Goal: Transaction & Acquisition: Purchase product/service

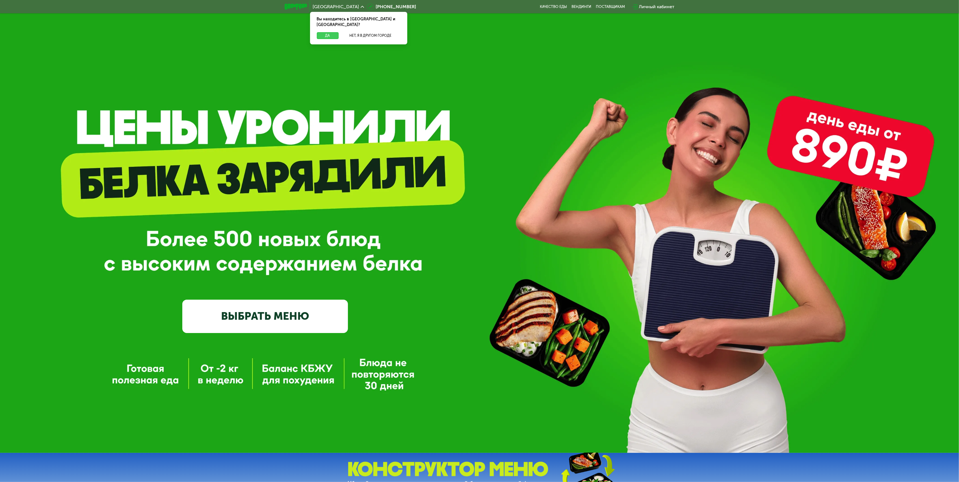
click at [326, 32] on button "Да" at bounding box center [328, 35] width 22 height 7
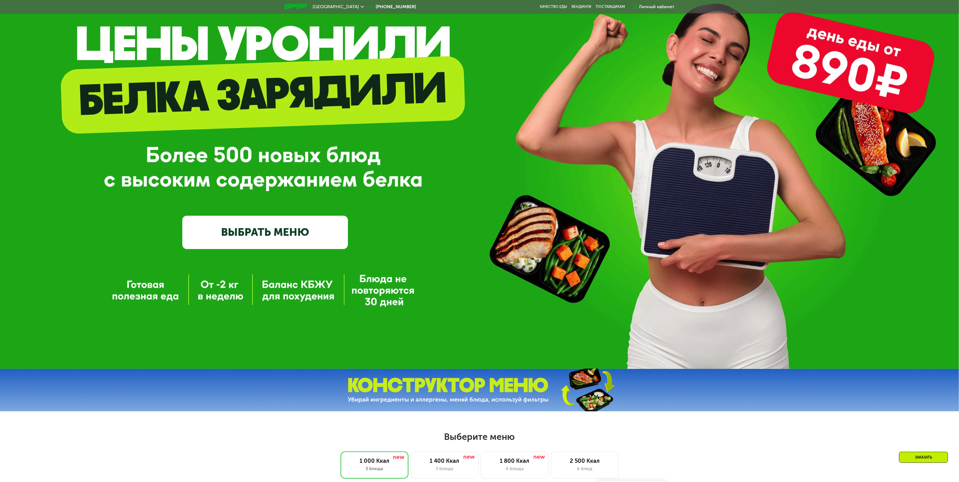
scroll to position [151, 0]
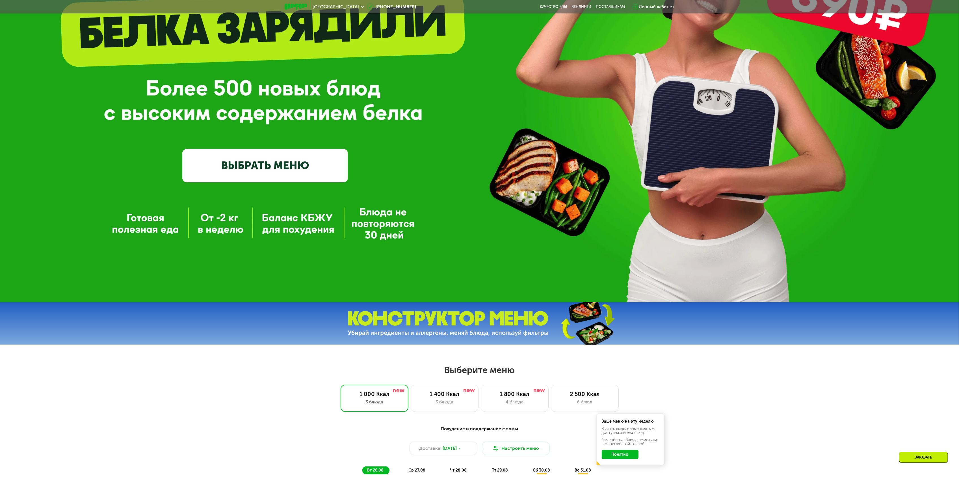
click at [285, 163] on link "ВЫБРАТЬ МЕНЮ" at bounding box center [265, 165] width 166 height 33
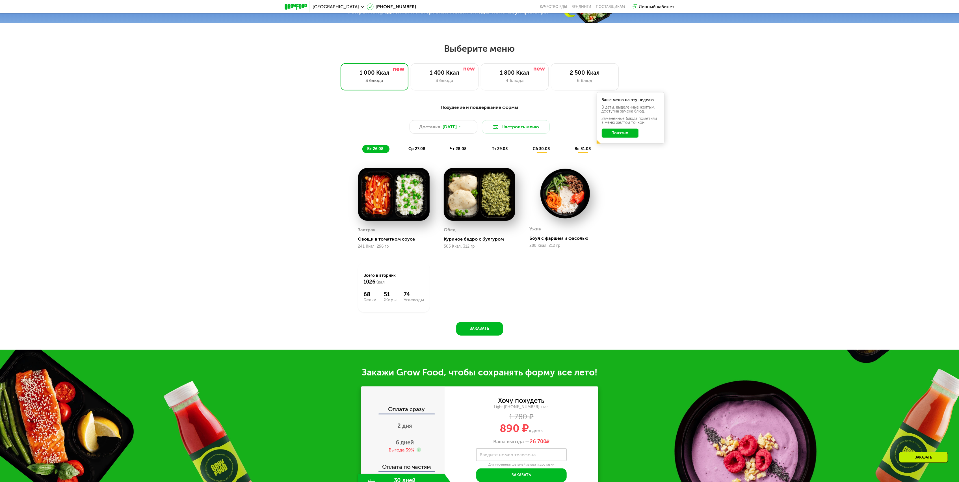
scroll to position [467, 0]
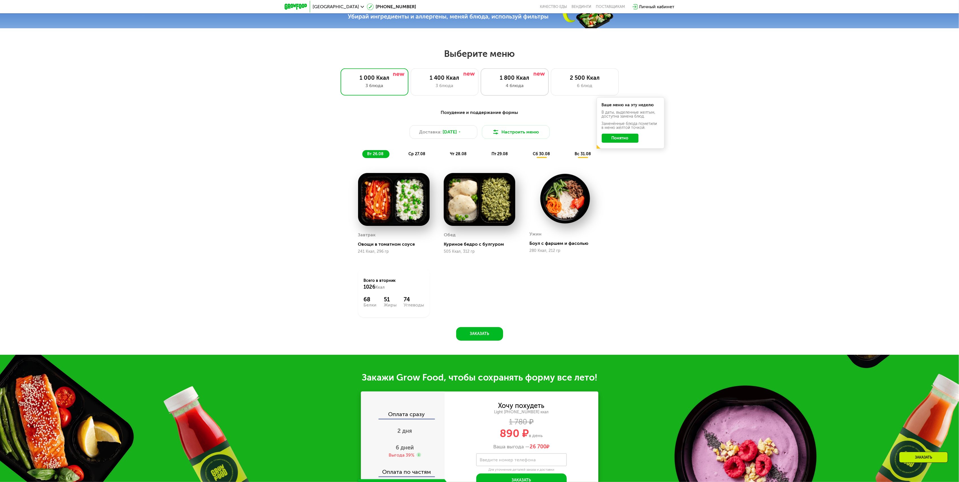
click at [551, 84] on div "1 800 Ккал 4 блюда" at bounding box center [585, 81] width 68 height 27
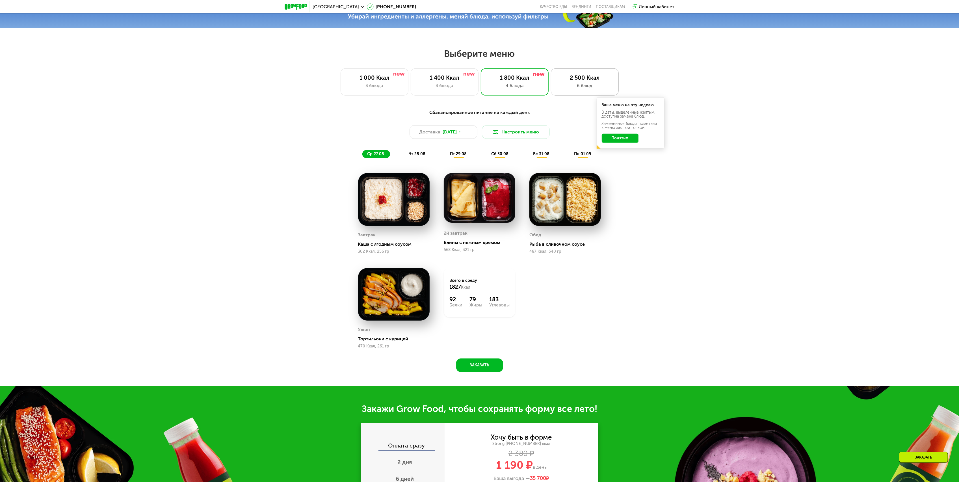
click at [579, 79] on div "2 500 Ккал" at bounding box center [585, 77] width 56 height 7
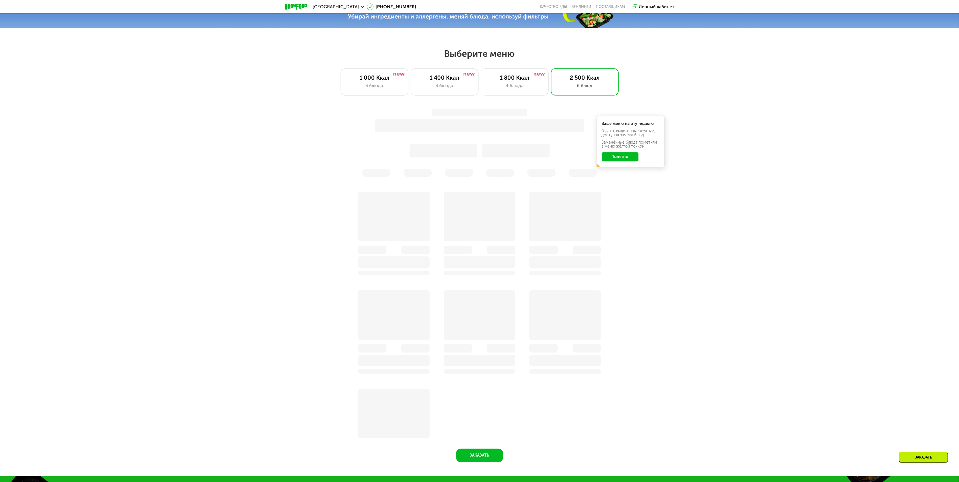
click at [629, 158] on div "Ваше меню на эту неделю В даты, выделенные желтым, доступна замена блюд. Заменё…" at bounding box center [479, 143] width 341 height 74
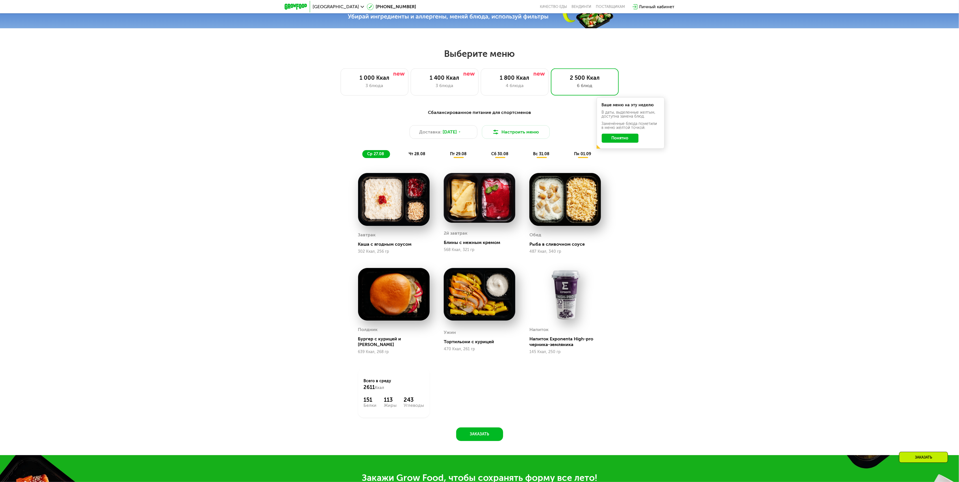
click at [462, 156] on span "пт 29.08" at bounding box center [458, 153] width 17 height 5
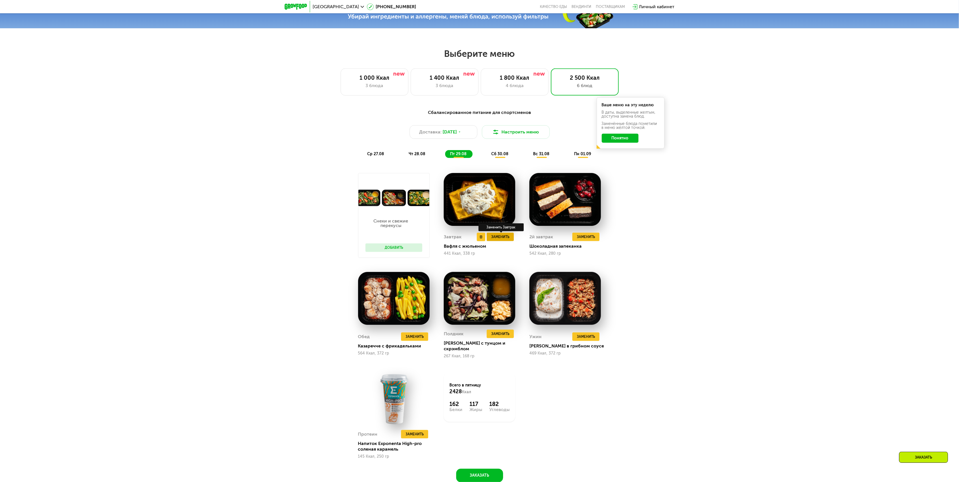
click at [504, 240] on span "Заменить" at bounding box center [500, 237] width 18 height 6
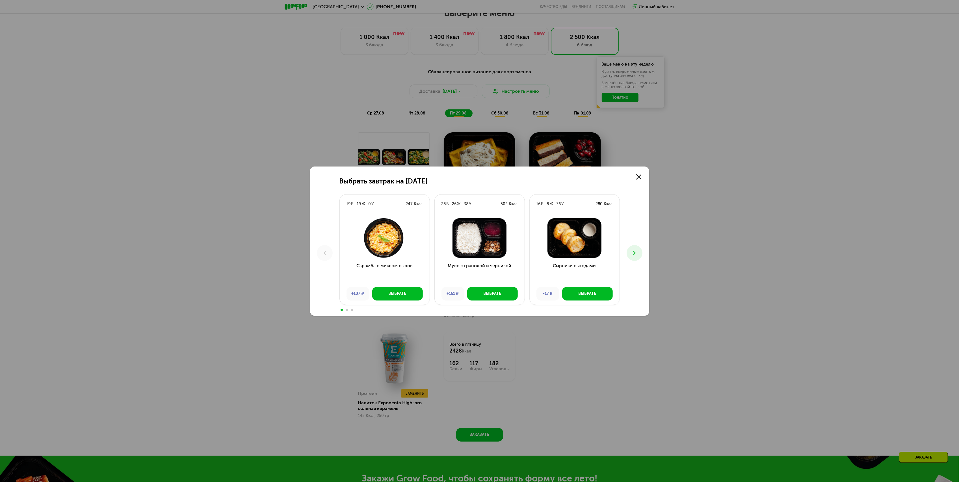
scroll to position [504, 0]
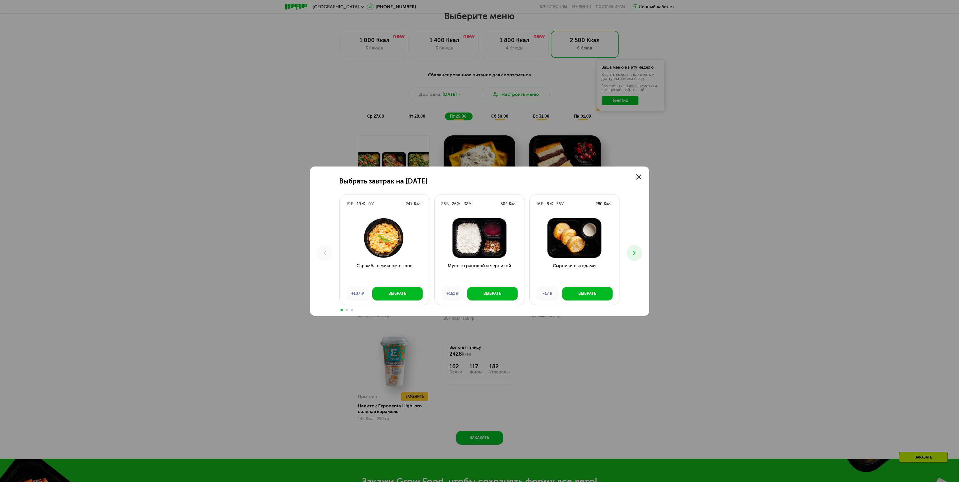
click at [636, 255] on icon at bounding box center [634, 253] width 7 height 7
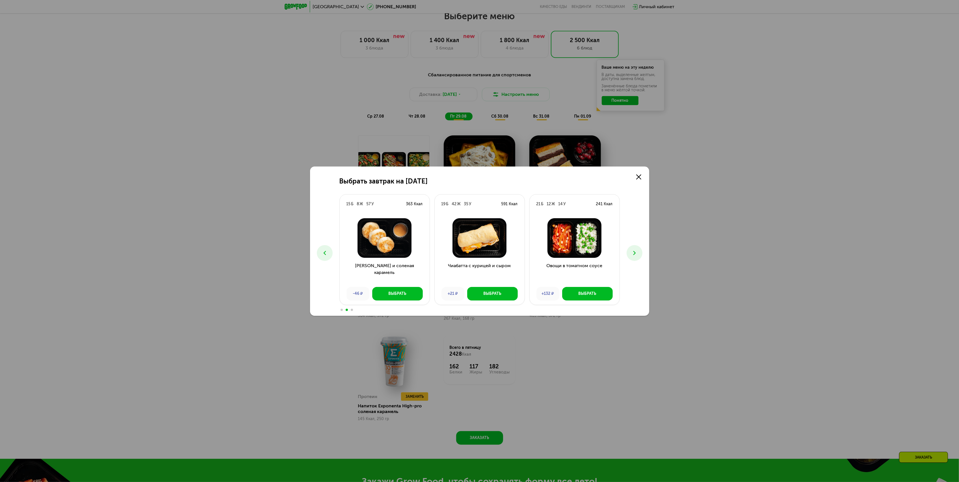
click at [633, 255] on use at bounding box center [634, 253] width 2 height 4
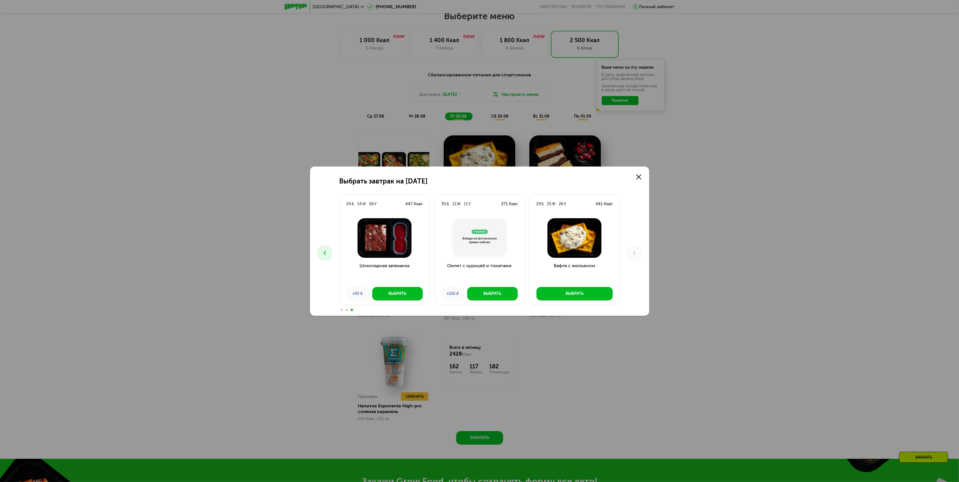
click at [319, 251] on button at bounding box center [325, 253] width 16 height 16
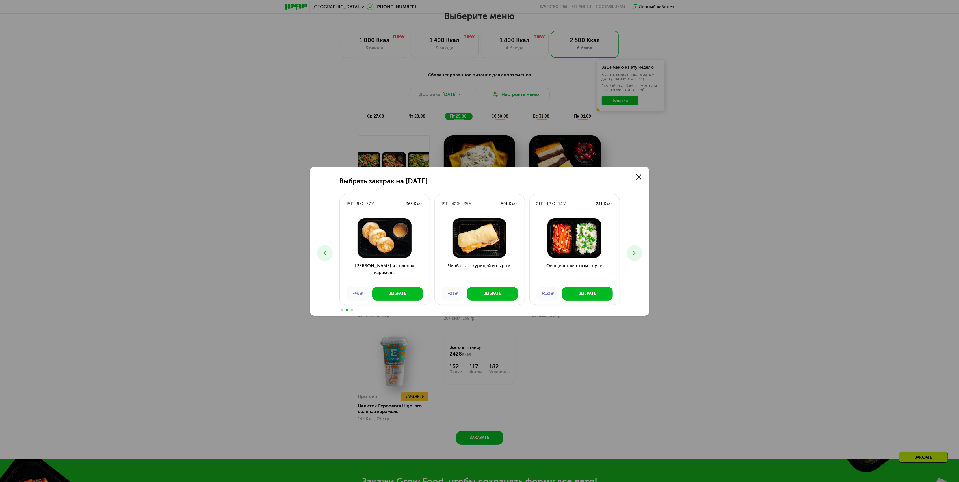
click at [319, 251] on button at bounding box center [325, 253] width 16 height 16
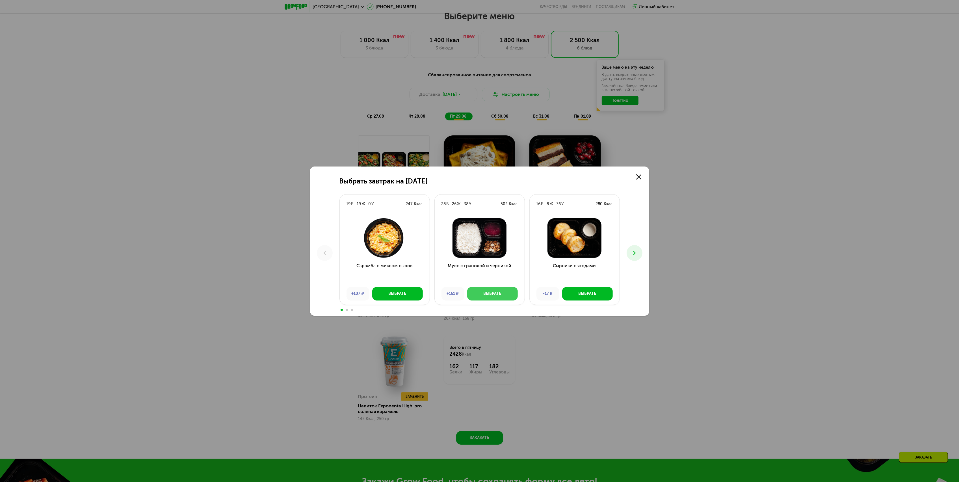
click at [482, 293] on button "Выбрать" at bounding box center [492, 294] width 51 height 14
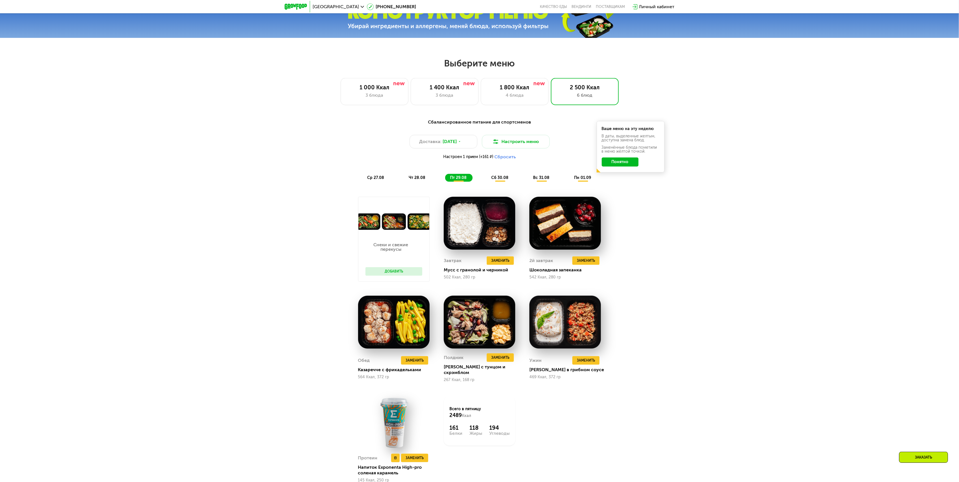
scroll to position [429, 0]
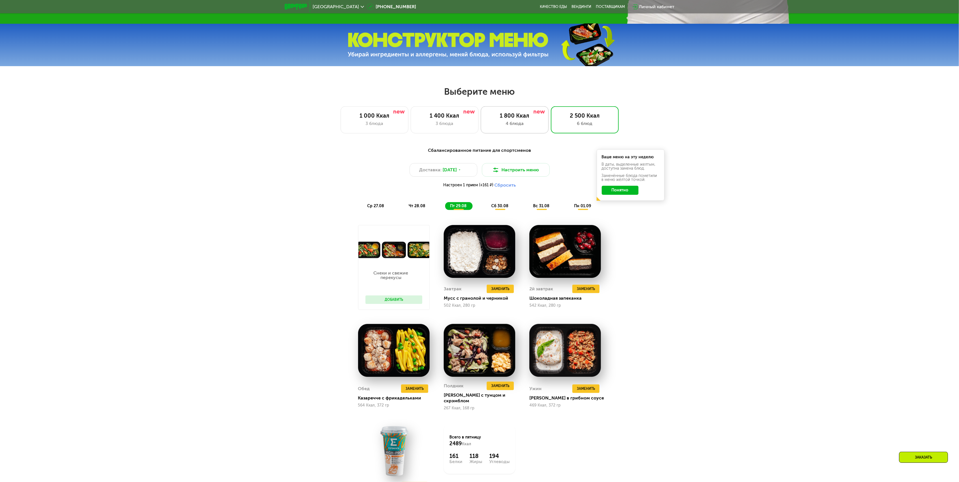
click at [514, 118] on div "1 800 Ккал" at bounding box center [515, 115] width 56 height 7
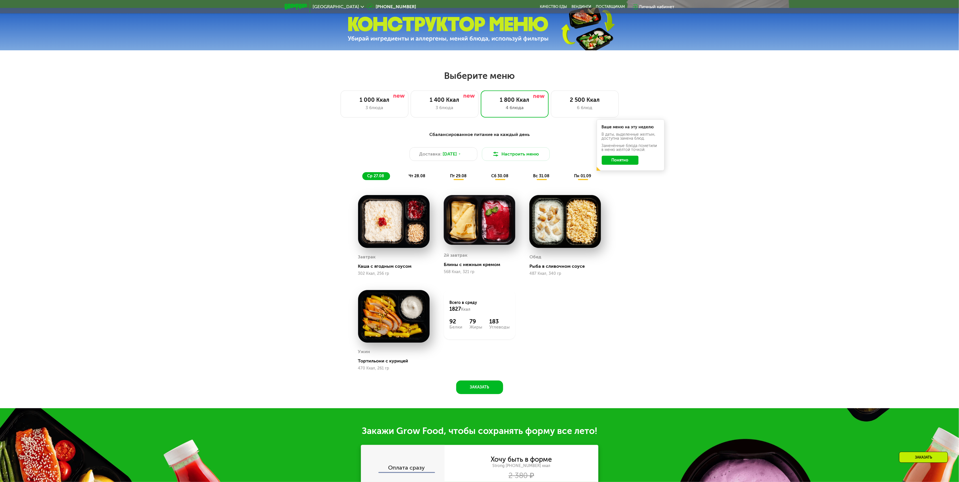
scroll to position [504, 0]
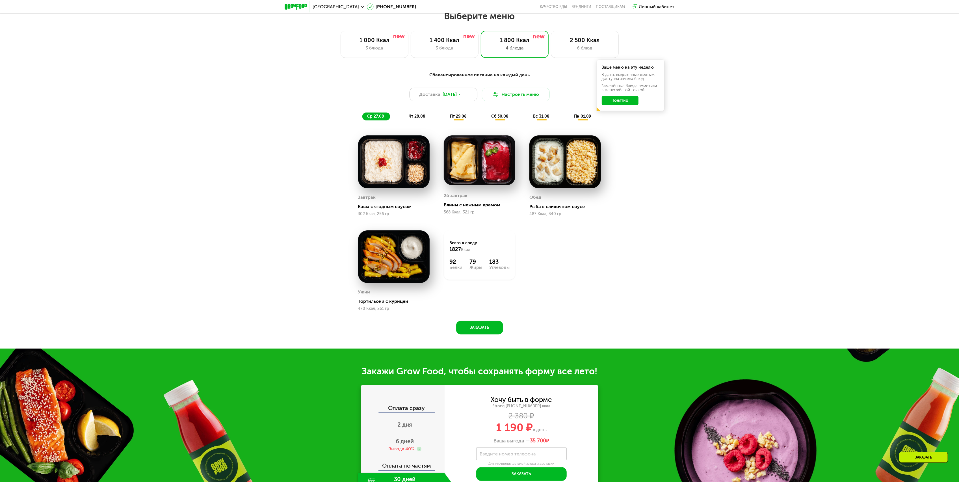
click at [467, 97] on div "Доставка: [DATE]" at bounding box center [443, 95] width 68 height 14
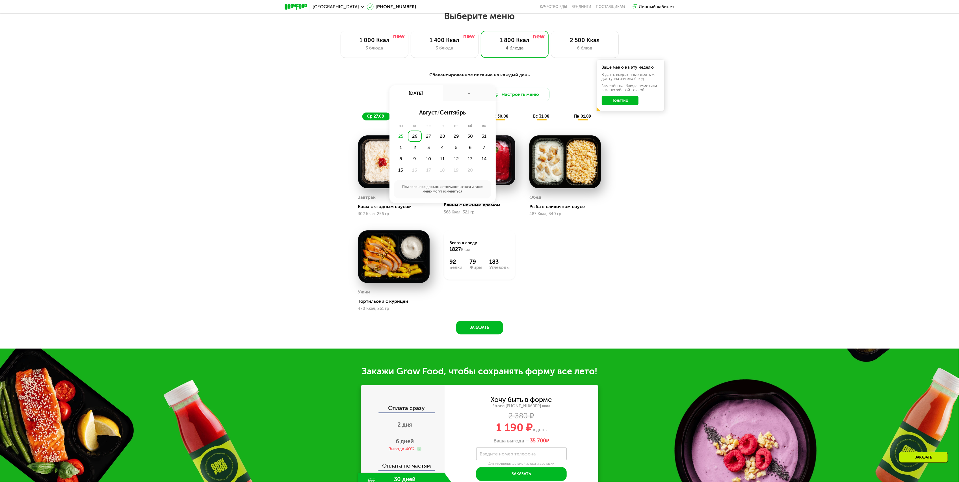
click at [0, 0] on div "Завтрак [PERSON_NAME] с ягодным соусом 302 Ккал, 256 гр 2й завтрак Блины с нежн…" at bounding box center [0, 0] width 0 height 0
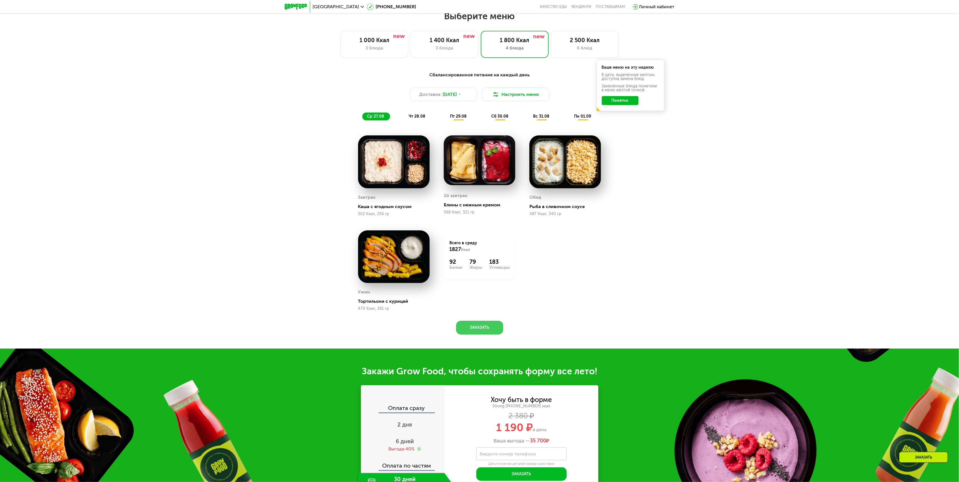
click at [469, 332] on button "Заказать" at bounding box center [479, 328] width 47 height 14
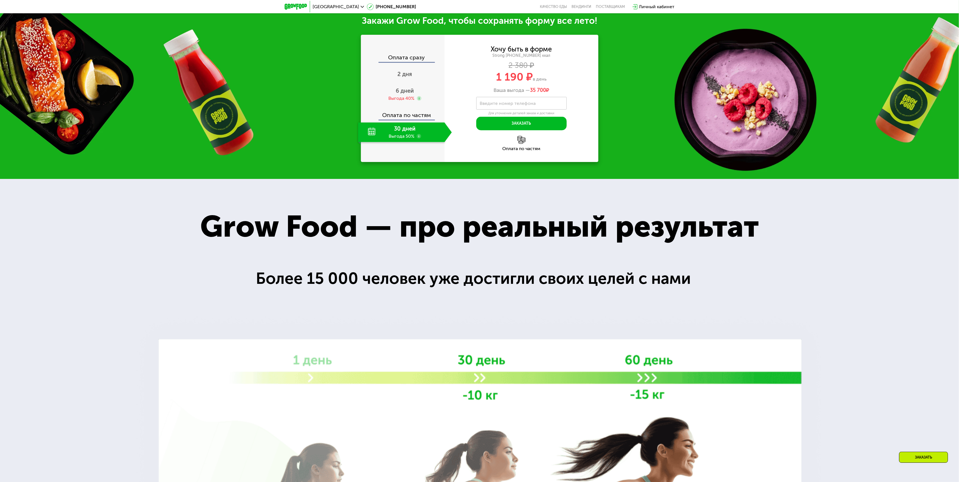
scroll to position [856, 0]
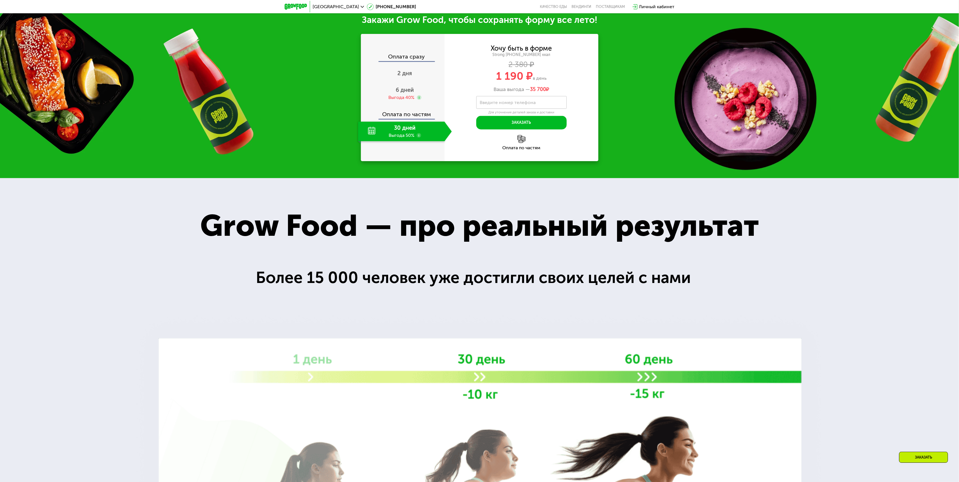
drag, startPoint x: 493, startPoint y: 79, endPoint x: 554, endPoint y: 85, distance: 61.3
click at [554, 85] on div "Хочу быть в форме Strong [PHONE_NUMBER] ккал 2 380 ₽ 1 190 ₽ в день Ваша выгода…" at bounding box center [522, 68] width 154 height 47
click at [599, 127] on div "Закажи Grow Food, чтобы сохранять форму все лето! Оплата сразу 2 дня 6 дней Выг…" at bounding box center [479, 87] width 959 height 181
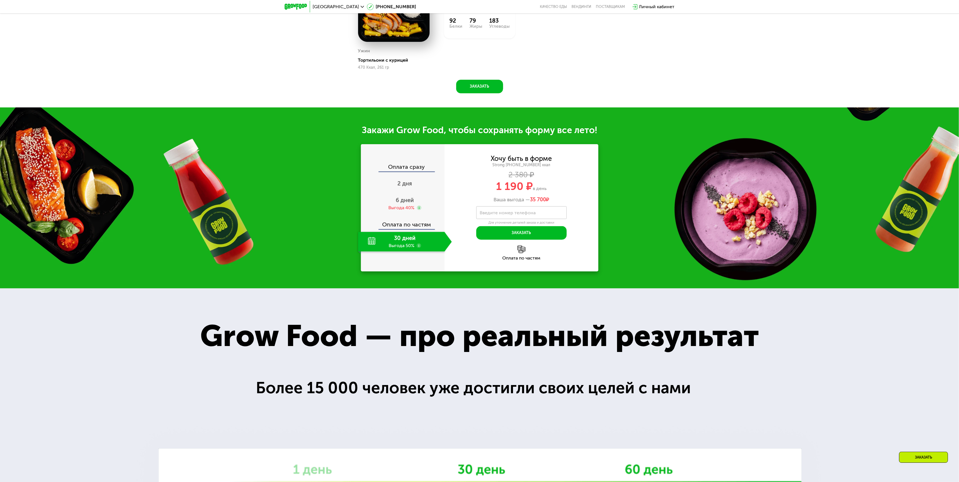
scroll to position [743, 0]
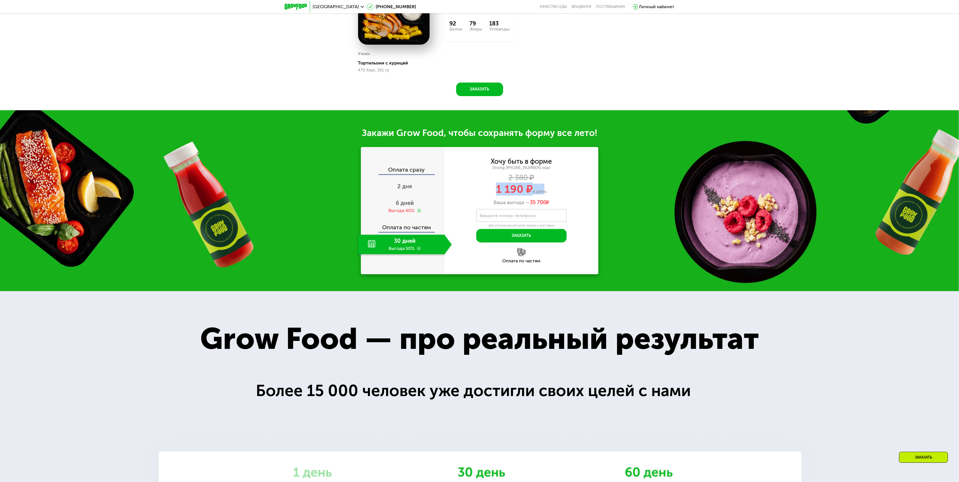
drag, startPoint x: 492, startPoint y: 191, endPoint x: 543, endPoint y: 191, distance: 50.3
click at [543, 191] on div "1 190 ₽ в день" at bounding box center [522, 189] width 154 height 11
click at [529, 217] on label "Введите номер телефона" at bounding box center [508, 215] width 56 height 3
click at [529, 218] on input "Введите номер телефона" at bounding box center [521, 215] width 90 height 13
click at [407, 205] on span "6 дней" at bounding box center [405, 203] width 18 height 7
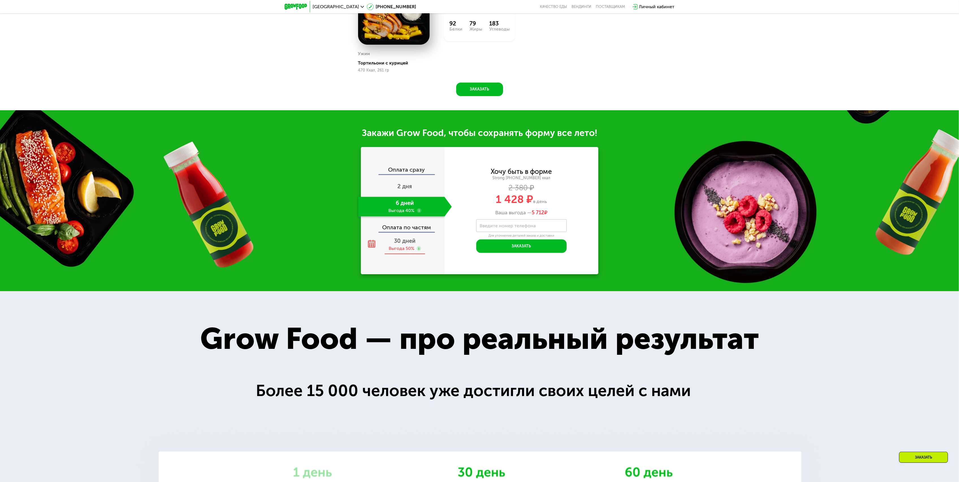
click at [415, 242] on span "30 дней" at bounding box center [404, 240] width 21 height 7
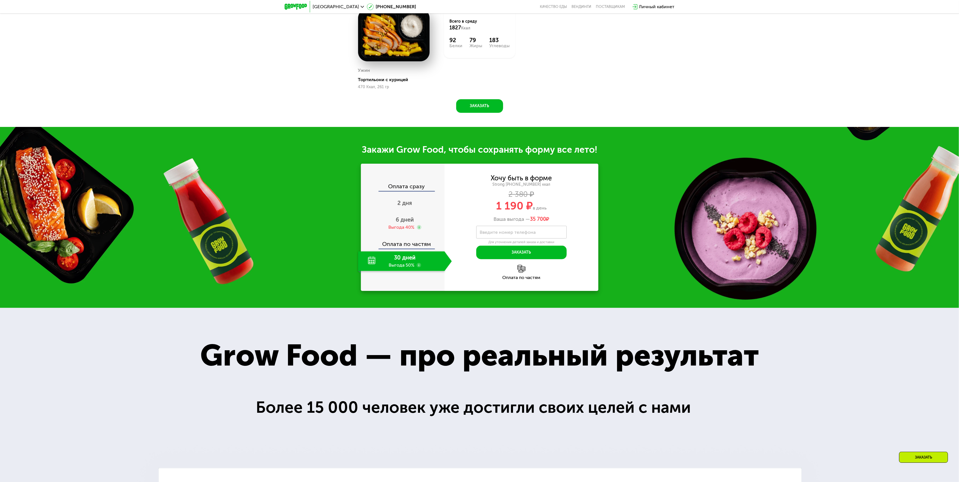
scroll to position [721, 0]
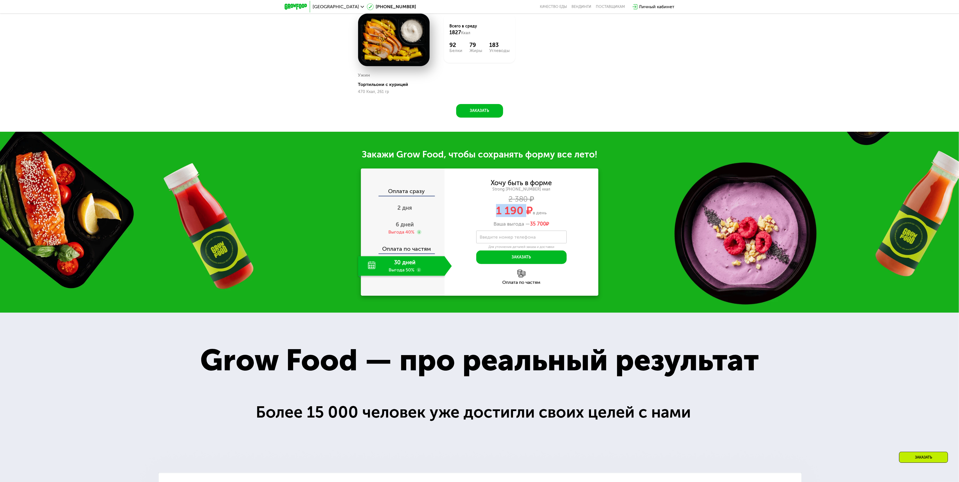
drag, startPoint x: 495, startPoint y: 213, endPoint x: 528, endPoint y: 215, distance: 32.9
click at [528, 215] on div "1 190 ₽ в день" at bounding box center [522, 210] width 154 height 11
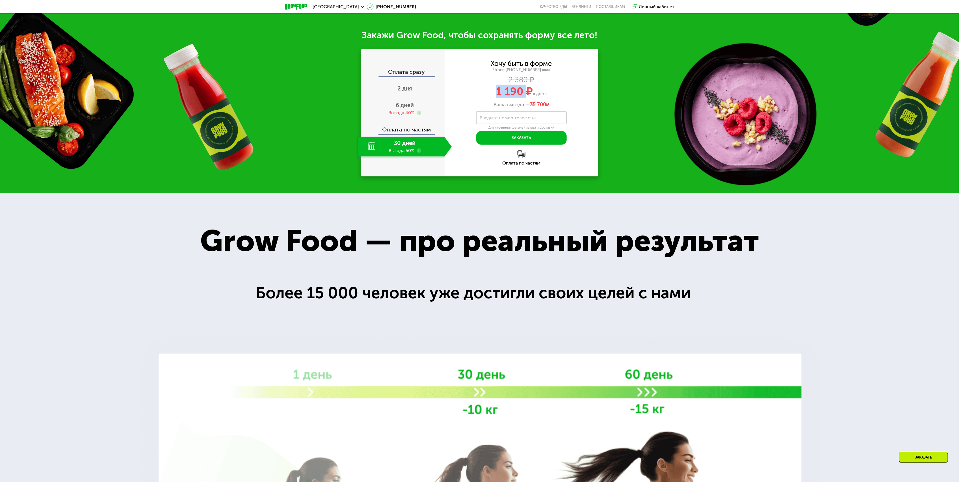
scroll to position [796, 0]
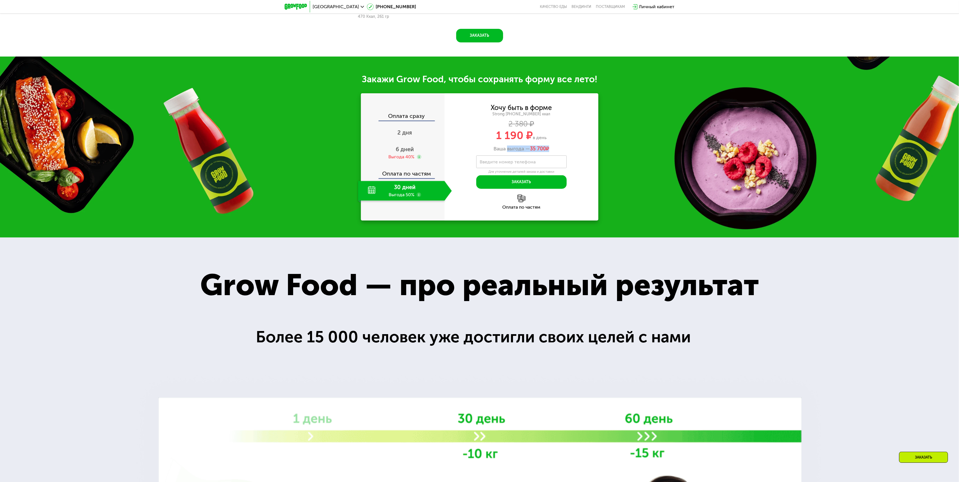
drag, startPoint x: 532, startPoint y: 152, endPoint x: 504, endPoint y: 153, distance: 27.4
click at [505, 152] on div "Ваша выгода — 35 700 ₽" at bounding box center [522, 149] width 154 height 6
click at [589, 209] on div "Оплата по частям" at bounding box center [522, 207] width 154 height 5
click at [523, 207] on div "Оплата по частям" at bounding box center [522, 207] width 154 height 5
click at [525, 185] on button "Заказать" at bounding box center [521, 182] width 90 height 14
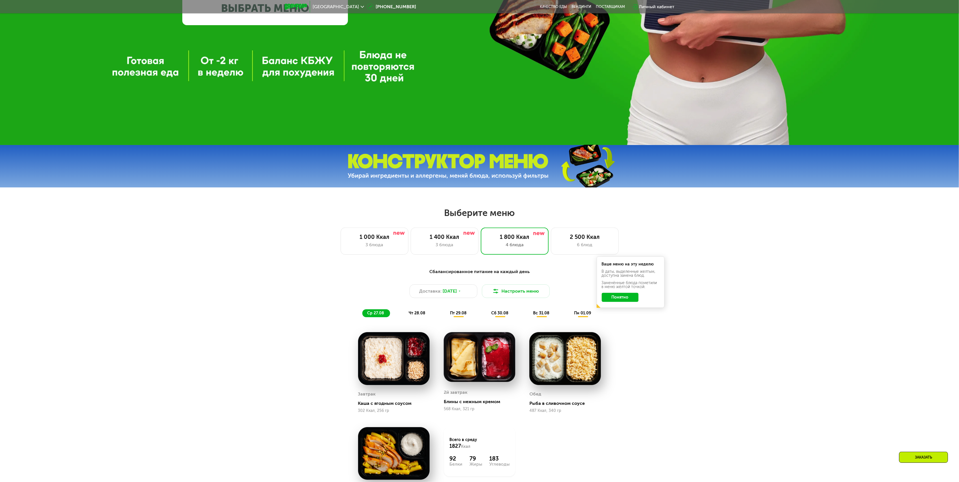
scroll to position [269, 0]
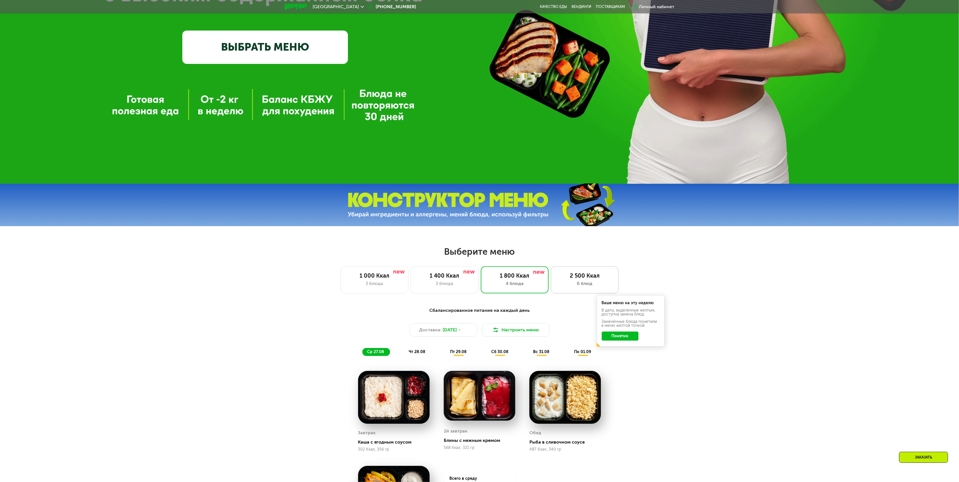
click at [565, 287] on div "6 блюд" at bounding box center [585, 283] width 56 height 7
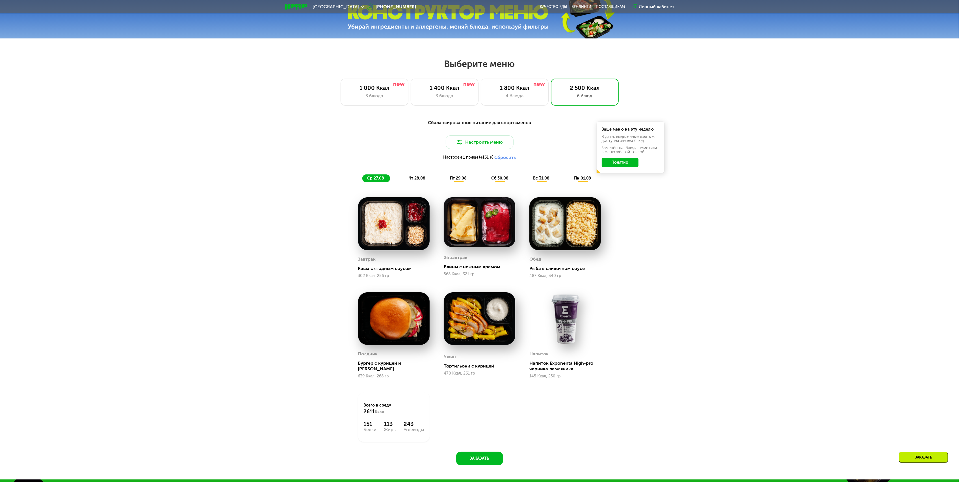
scroll to position [457, 0]
